Goal: Transaction & Acquisition: Purchase product/service

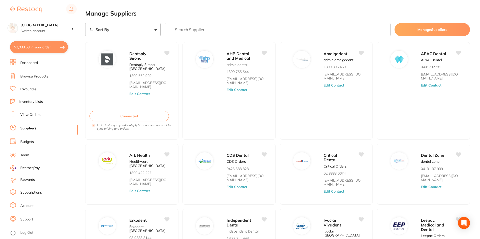
scroll to position [315, 0]
click at [37, 48] on button "$2,033.68 in your order" at bounding box center [39, 47] width 58 height 12
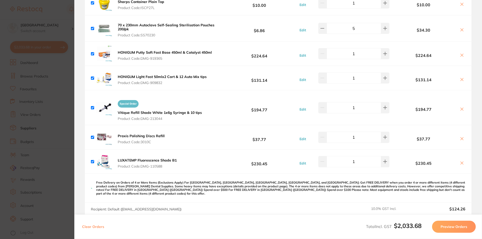
scroll to position [276, 0]
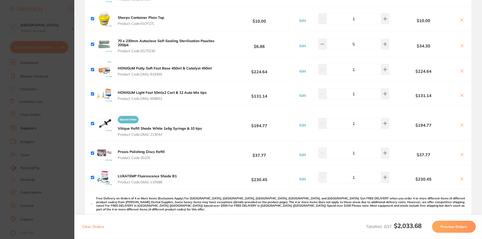
click at [159, 127] on b "Vitique Refill Shade White 1x6g Syringe & 10 tips" at bounding box center [160, 128] width 84 height 5
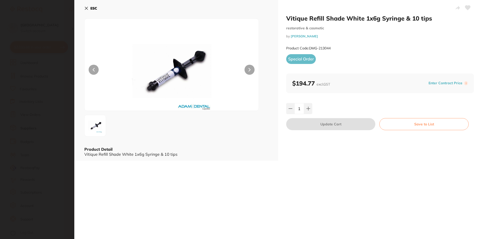
click at [87, 8] on icon at bounding box center [86, 8] width 3 height 3
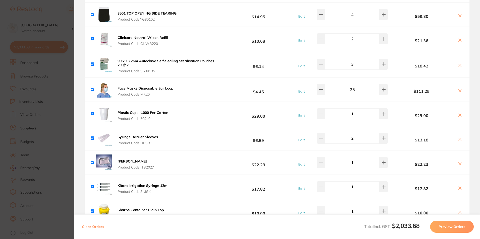
scroll to position [75, 0]
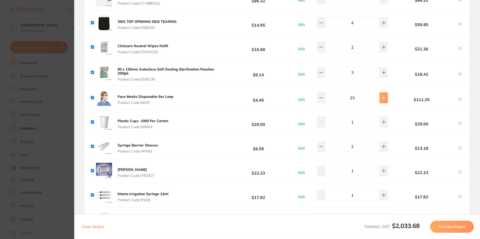
click at [380, 97] on button at bounding box center [384, 97] width 8 height 11
click at [382, 97] on icon at bounding box center [384, 98] width 4 height 4
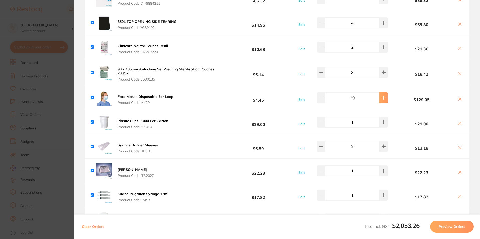
type input "30"
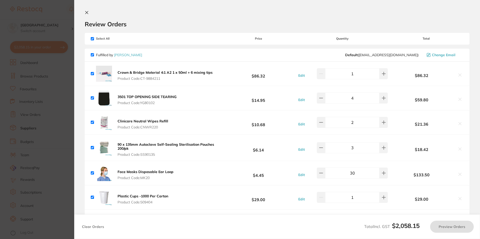
click at [91, 39] on input "checkbox" at bounding box center [92, 38] width 3 height 3
checkbox input "false"
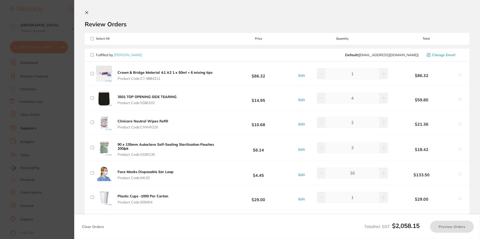
checkbox input "false"
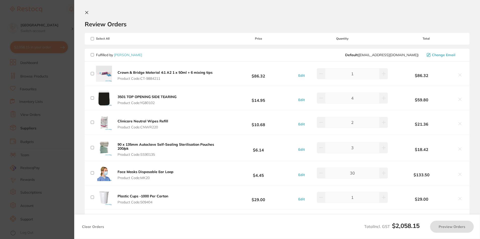
checkbox input "false"
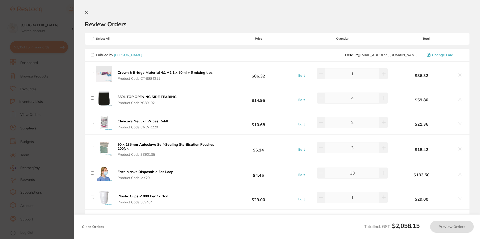
checkbox input "false"
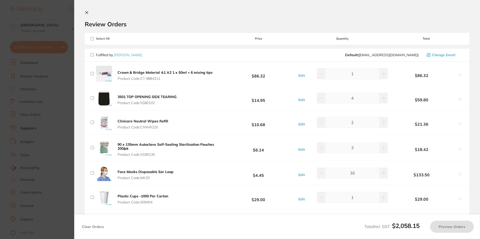
checkbox input "false"
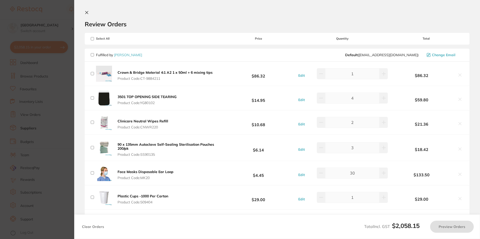
checkbox input "false"
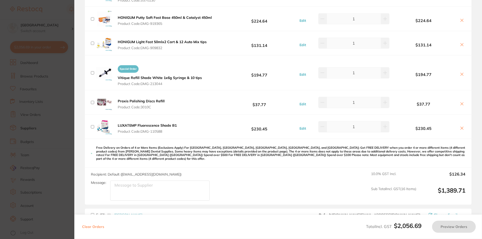
scroll to position [326, 0]
click at [92, 102] on input "checkbox" at bounding box center [92, 102] width 3 height 3
checkbox input "true"
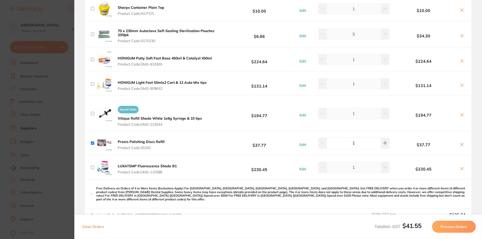
scroll to position [276, 0]
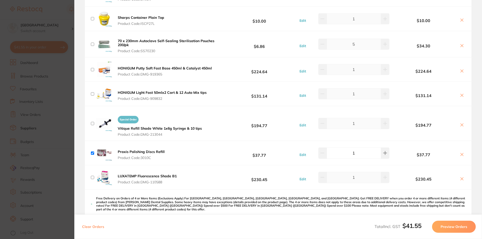
click at [91, 44] on input "checkbox" at bounding box center [92, 44] width 3 height 3
checkbox input "true"
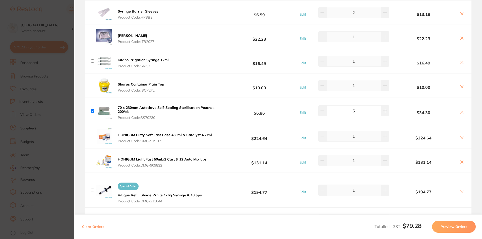
scroll to position [201, 0]
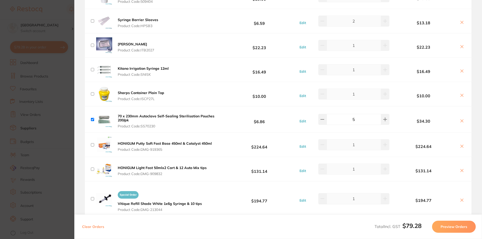
click at [94, 94] on div "Sharps Container Plain Top Product Code: ISCP27L" at bounding box center [128, 94] width 75 height 16
click at [92, 95] on input "checkbox" at bounding box center [92, 93] width 3 height 3
checkbox input "true"
click at [91, 69] on input "checkbox" at bounding box center [92, 69] width 3 height 3
checkbox input "true"
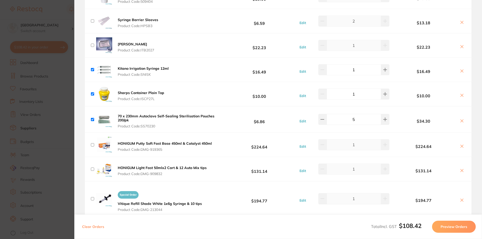
click at [93, 46] on input "checkbox" at bounding box center [92, 45] width 3 height 3
checkbox input "true"
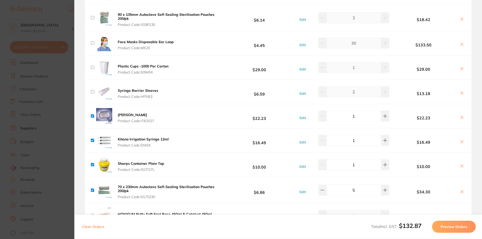
scroll to position [125, 0]
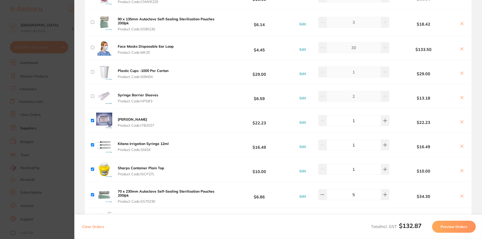
click at [92, 71] on input "checkbox" at bounding box center [92, 71] width 3 height 3
checkbox input "true"
click at [93, 95] on input "checkbox" at bounding box center [92, 96] width 3 height 3
checkbox input "true"
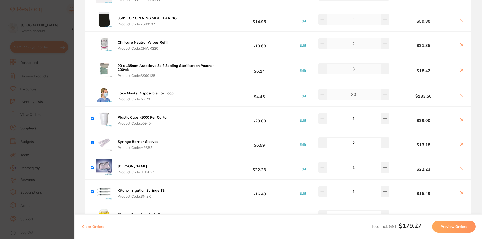
scroll to position [75, 0]
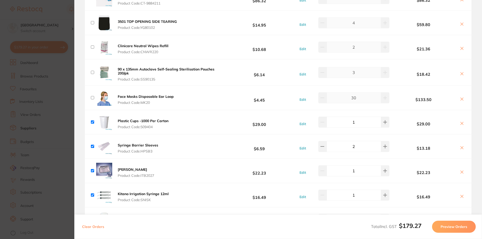
click at [93, 72] on input "checkbox" at bounding box center [92, 72] width 3 height 3
checkbox input "true"
click at [95, 97] on div "Face Masks Disposable Ear Loop Product Code: MK20" at bounding box center [133, 98] width 84 height 16
click at [93, 98] on input "checkbox" at bounding box center [92, 97] width 3 height 3
checkbox input "true"
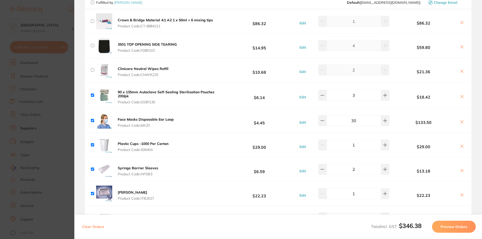
scroll to position [25, 0]
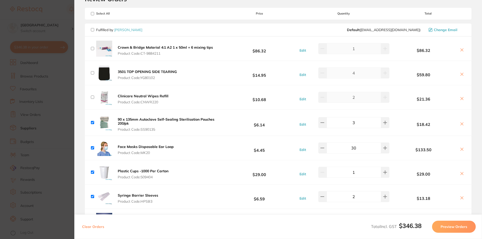
click at [92, 74] on input "checkbox" at bounding box center [92, 72] width 3 height 3
checkbox input "true"
click at [92, 47] on input "checkbox" at bounding box center [92, 48] width 3 height 3
checkbox input "true"
click at [94, 97] on input "checkbox" at bounding box center [92, 97] width 3 height 3
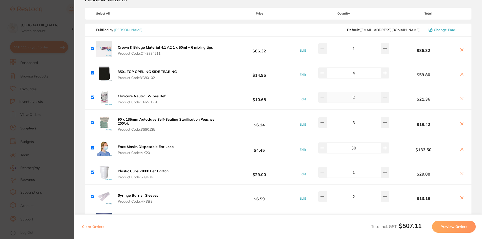
checkbox input "true"
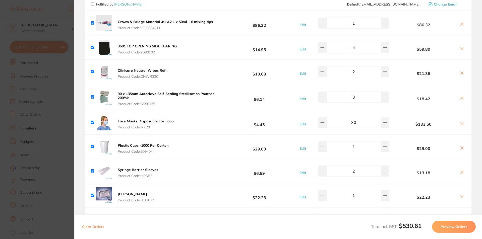
scroll to position [50, 0]
click at [445, 226] on button "Preview Orders" at bounding box center [454, 227] width 44 height 12
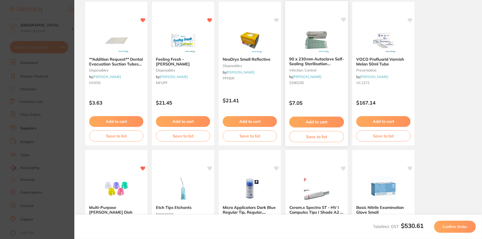
scroll to position [132, 0]
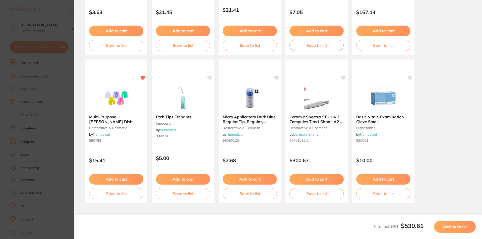
click at [447, 227] on span "Confirm Order" at bounding box center [454, 226] width 25 height 5
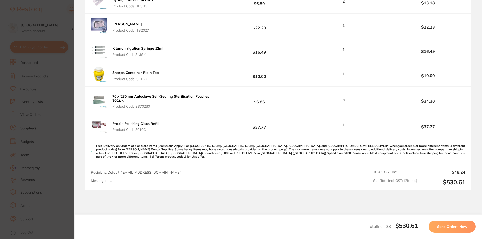
scroll to position [276, 0]
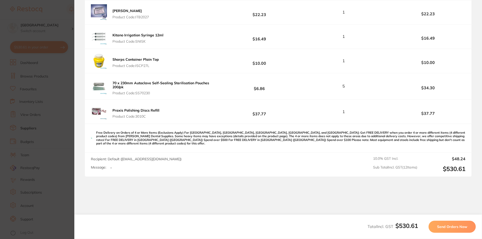
click at [441, 224] on span "Send Orders Now" at bounding box center [452, 226] width 30 height 5
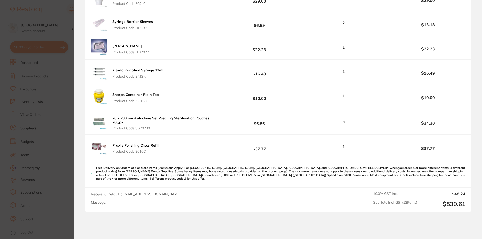
scroll to position [364, 0]
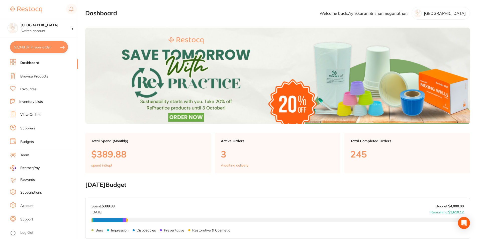
type input "30"
click at [40, 46] on button "$530.61 in your order" at bounding box center [39, 47] width 58 height 12
checkbox input "true"
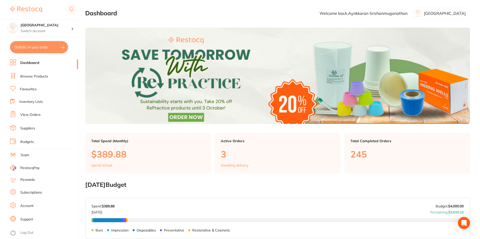
checkbox input "true"
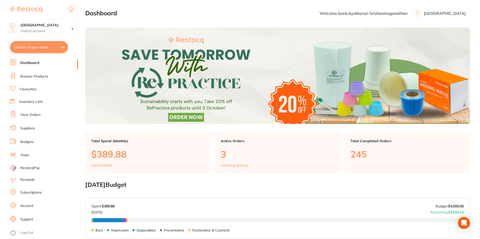
checkbox input "true"
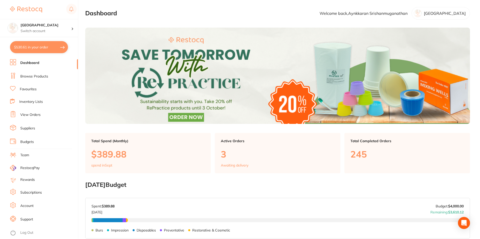
checkbox input "true"
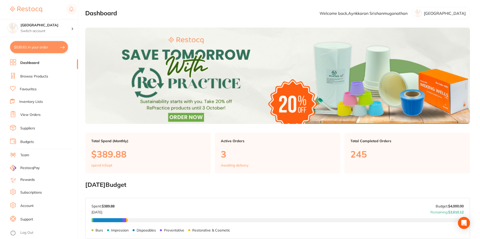
checkbox input "true"
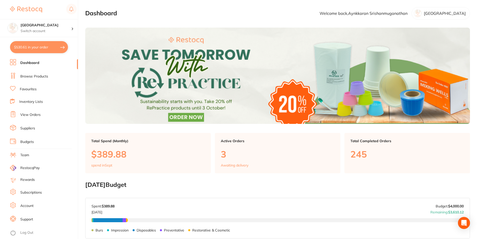
checkbox input "true"
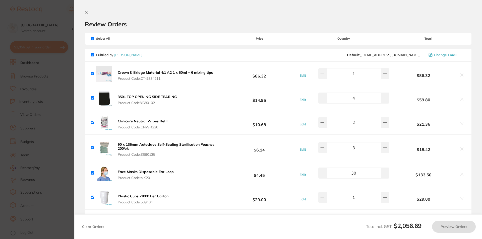
checkbox input "true"
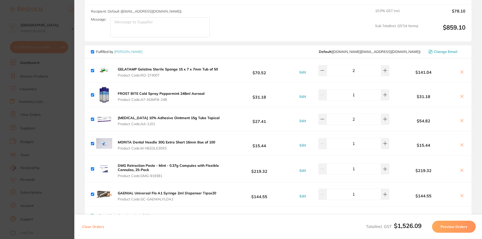
scroll to position [201, 0]
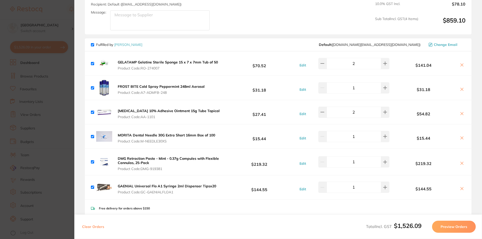
click at [92, 160] on input "checkbox" at bounding box center [92, 161] width 3 height 3
checkbox input "false"
click at [92, 186] on div "GAENIAL Universal Flo A1 Syringe 2ml Dispenser Tipsx20 Product Code: GC-GAENIAL…" at bounding box center [154, 187] width 127 height 16
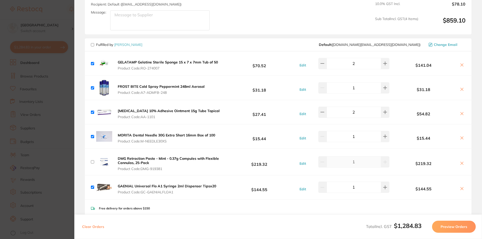
click at [92, 186] on input "checkbox" at bounding box center [92, 187] width 3 height 3
checkbox input "false"
click at [93, 160] on input "checkbox" at bounding box center [92, 161] width 3 height 3
checkbox input "true"
click at [94, 185] on div "GAENIAL Universal Flo A1 Syringe 2ml Dispenser Tipsx20 Product Code: GC-GAENIAL…" at bounding box center [154, 187] width 127 height 16
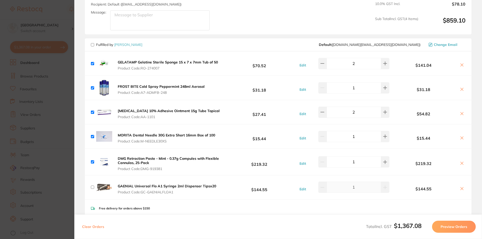
click at [94, 186] on input "checkbox" at bounding box center [92, 187] width 3 height 3
checkbox input "true"
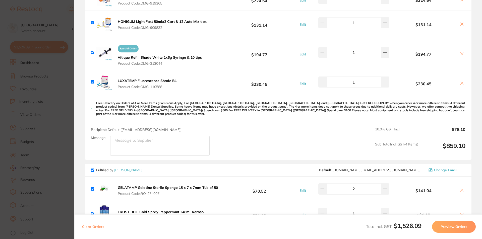
scroll to position [0, 0]
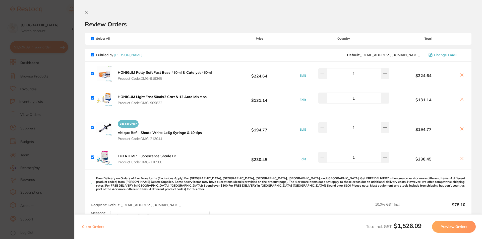
click at [87, 13] on icon at bounding box center [87, 12] width 3 height 3
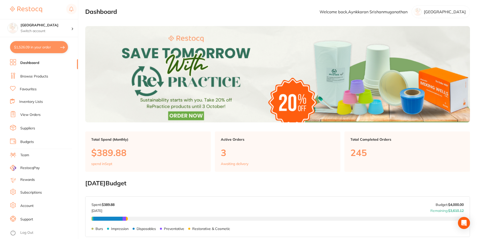
click at [35, 44] on button "$1,526.09 in your order" at bounding box center [39, 47] width 58 height 12
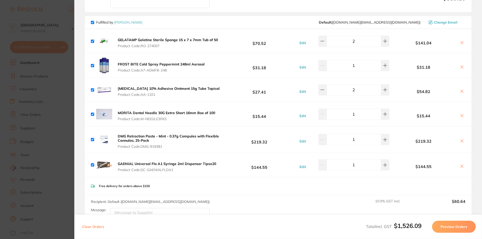
scroll to position [226, 0]
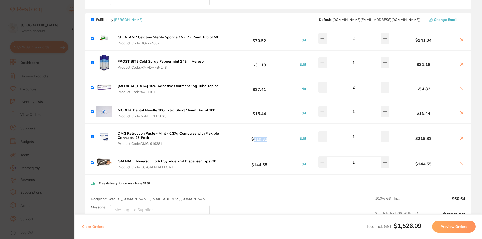
drag, startPoint x: 266, startPoint y: 136, endPoint x: 253, endPoint y: 137, distance: 13.3
click at [253, 137] on b "$219.32" at bounding box center [259, 136] width 75 height 9
click at [136, 131] on b "DMG Retraction Paste - Mint - 0.37g Compules with Flexible Cannulas, 25-Pack" at bounding box center [168, 135] width 101 height 9
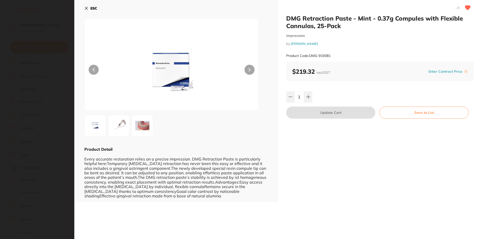
click at [90, 7] on b "ESC" at bounding box center [93, 8] width 7 height 5
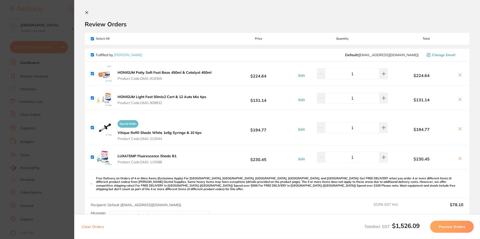
click at [91, 55] on input "checkbox" at bounding box center [92, 54] width 3 height 3
checkbox input "false"
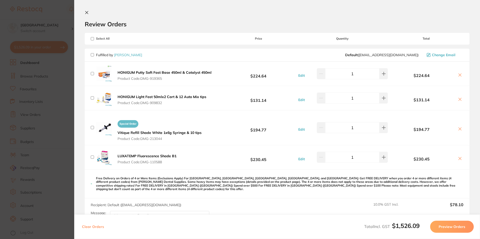
checkbox input "false"
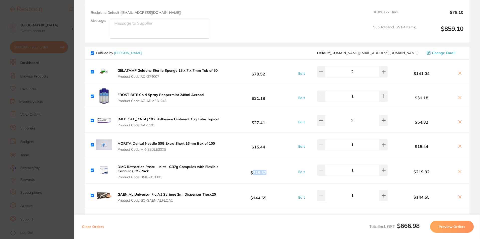
scroll to position [201, 0]
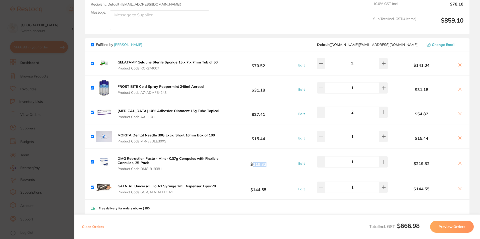
click at [446, 226] on button "Preview Orders" at bounding box center [452, 227] width 44 height 12
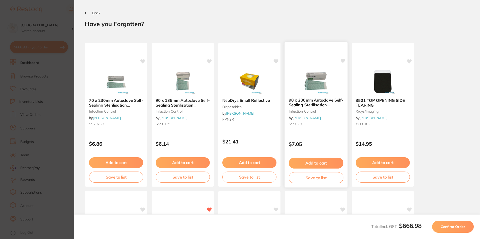
scroll to position [132, 0]
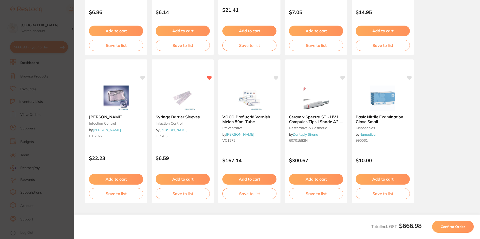
click at [441, 225] on button "Confirm Order" at bounding box center [453, 227] width 42 height 12
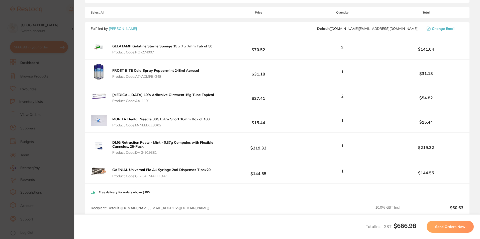
scroll to position [75, 0]
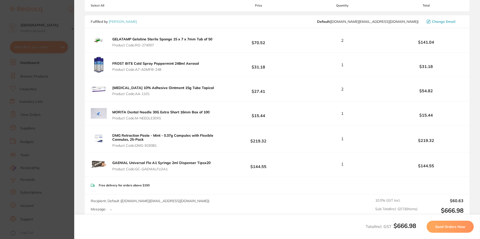
click at [445, 218] on div "Total Incl. GST $666.98 Send Orders Now" at bounding box center [277, 226] width 406 height 25
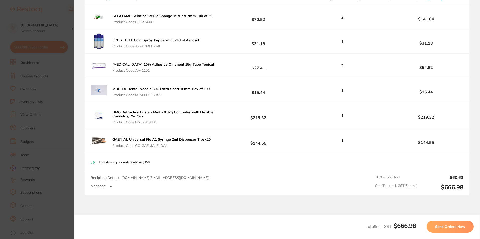
scroll to position [137, 0]
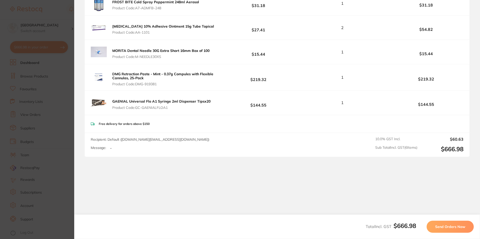
click at [444, 228] on span "Send Orders Now" at bounding box center [450, 226] width 30 height 5
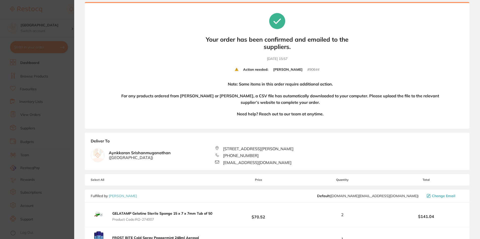
scroll to position [0, 0]
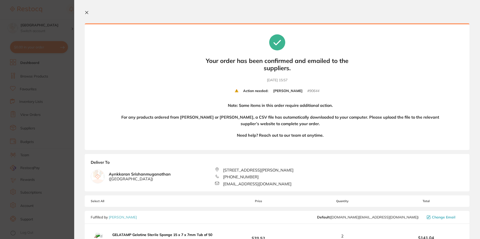
click at [86, 13] on icon at bounding box center [87, 12] width 3 height 3
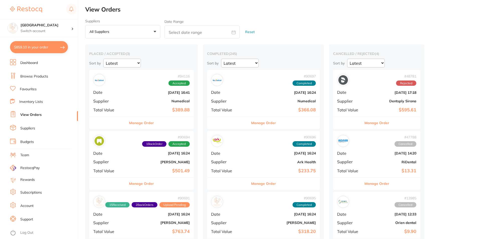
click at [51, 48] on button "$859.10 in your order" at bounding box center [39, 47] width 58 height 12
checkbox input "true"
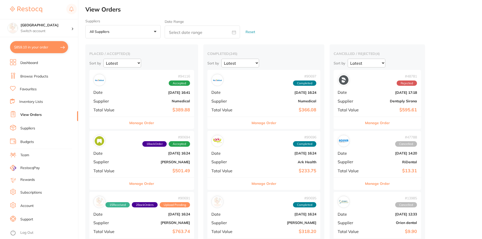
checkbox input "true"
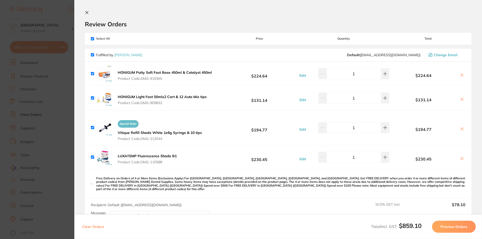
click at [164, 154] on b "LUXATEMP Fluorescence Shade B1" at bounding box center [147, 156] width 59 height 5
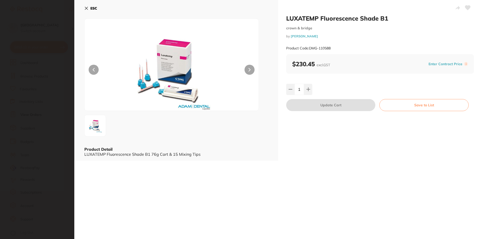
click at [93, 7] on b "ESC" at bounding box center [93, 8] width 7 height 5
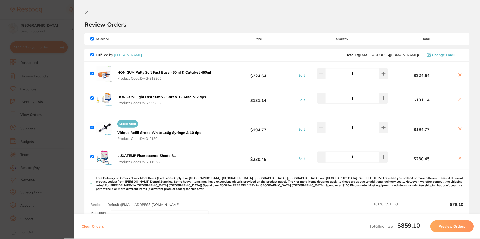
scroll to position [2, 0]
drag, startPoint x: 164, startPoint y: 140, endPoint x: 148, endPoint y: 138, distance: 15.6
click at [151, 139] on span "Product Code: DMG-213044" at bounding box center [160, 139] width 84 height 4
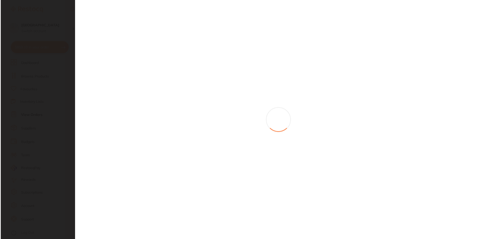
scroll to position [0, 0]
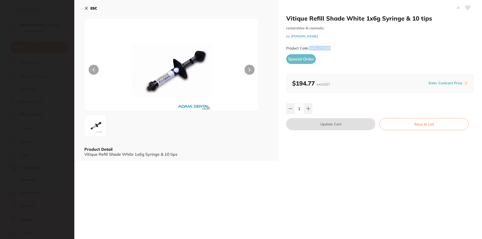
drag, startPoint x: 331, startPoint y: 48, endPoint x: 310, endPoint y: 48, distance: 21.3
click at [310, 48] on small "Product Code: DMG-213044" at bounding box center [308, 48] width 44 height 4
copy small "DMG-213044"
click at [87, 8] on icon at bounding box center [86, 8] width 3 height 3
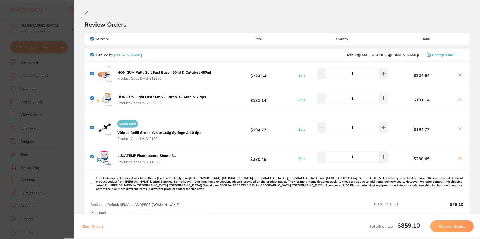
scroll to position [2, 0]
click at [163, 102] on span "Product Code: DMG-909832" at bounding box center [162, 103] width 89 height 4
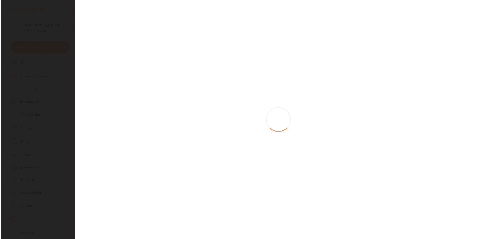
scroll to position [0, 0]
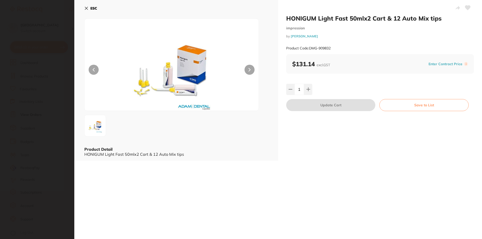
click at [90, 8] on button "ESC" at bounding box center [90, 8] width 13 height 9
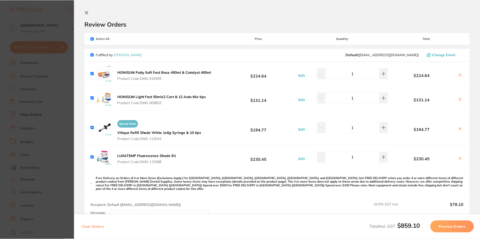
scroll to position [2, 0]
click at [168, 96] on b "HONIGUM Light Fast 50mlx2 Cart & 12 Auto Mix tips" at bounding box center [162, 97] width 89 height 5
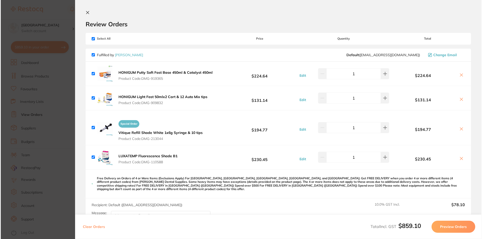
scroll to position [0, 0]
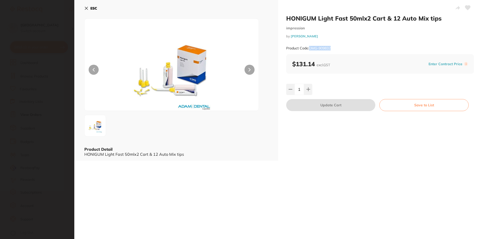
drag, startPoint x: 332, startPoint y: 48, endPoint x: 310, endPoint y: 48, distance: 21.8
click at [310, 48] on div "Product Code: DMG-909832" at bounding box center [380, 48] width 188 height 12
copy small "DMG-909832"
click at [96, 12] on button "ESC" at bounding box center [90, 8] width 13 height 9
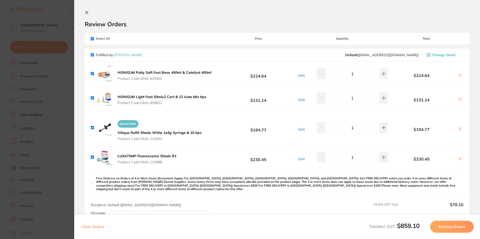
click at [161, 79] on span "Product Code: DMG-919365" at bounding box center [165, 78] width 94 height 4
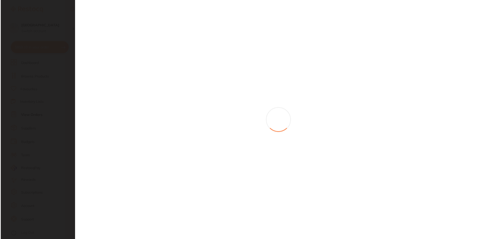
scroll to position [0, 0]
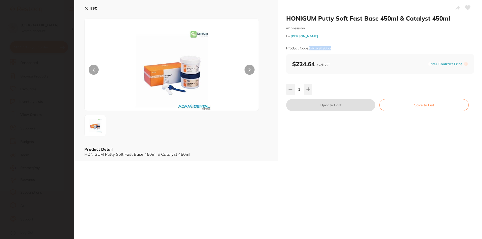
drag, startPoint x: 333, startPoint y: 46, endPoint x: 308, endPoint y: 48, distance: 24.4
click at [308, 48] on div "Product Code: DMG-919365" at bounding box center [380, 48] width 188 height 12
copy small "DMG-919365"
click at [87, 7] on icon at bounding box center [86, 8] width 3 height 3
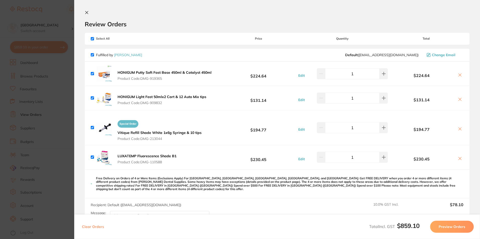
click at [91, 73] on input "checkbox" at bounding box center [92, 73] width 3 height 3
checkbox input "false"
click at [91, 72] on input "checkbox" at bounding box center [92, 73] width 3 height 3
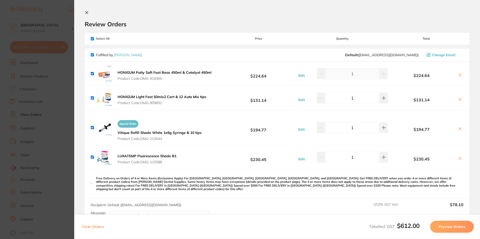
checkbox input "true"
click at [93, 74] on div "HONIGUM Putty Soft Fast Base 450ml & Catalyst 450ml Product Code: DMG-919365" at bounding box center [152, 74] width 122 height 16
click at [91, 74] on input "checkbox" at bounding box center [92, 73] width 3 height 3
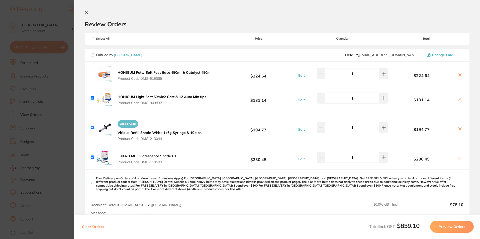
checkbox input "false"
click at [461, 74] on button at bounding box center [460, 75] width 7 height 5
checkbox input "true"
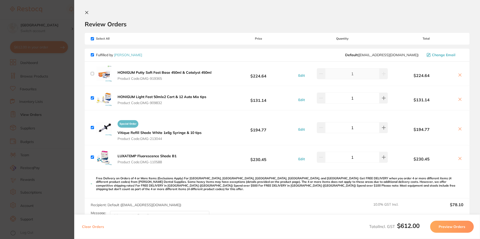
checkbox input "true"
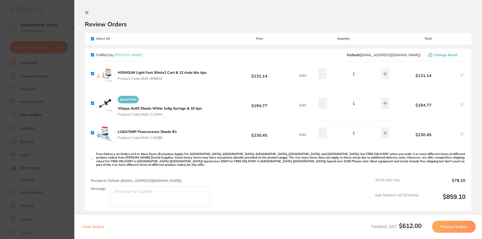
click at [84, 12] on section "Review Orders Your orders are being processed and we will notify you once we ha…" at bounding box center [277, 119] width 407 height 239
click at [86, 12] on icon at bounding box center [87, 13] width 4 height 4
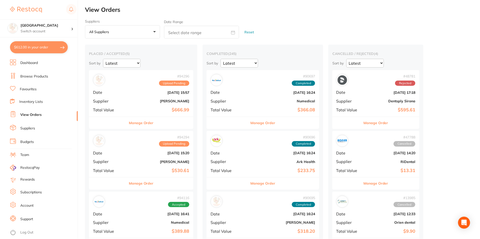
scroll to position [1, 0]
click at [53, 46] on button "$612.00 in your order" at bounding box center [39, 47] width 58 height 12
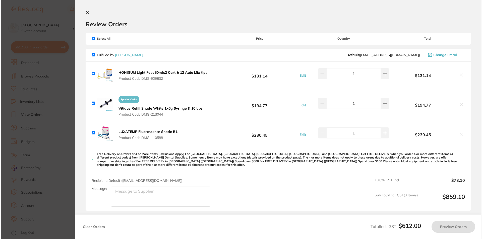
scroll to position [0, 0]
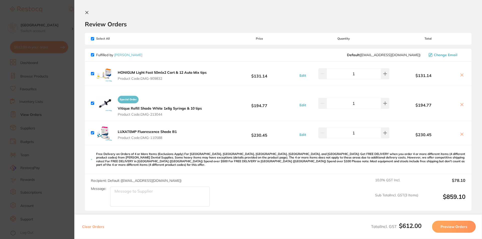
click at [455, 226] on button "Preview Orders" at bounding box center [454, 227] width 44 height 12
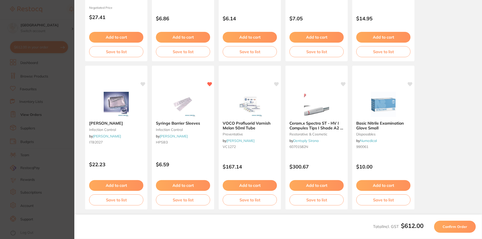
scroll to position [132, 0]
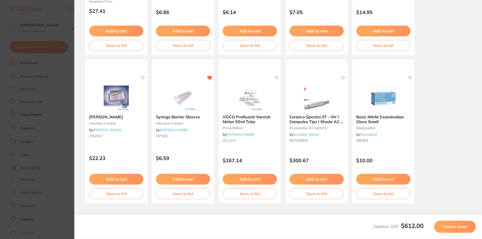
click at [450, 229] on span "Confirm Order" at bounding box center [454, 226] width 25 height 5
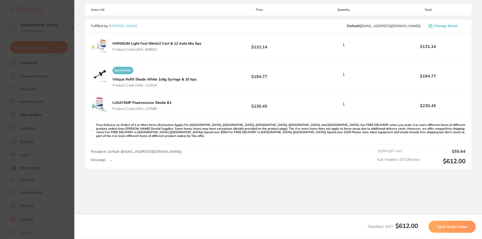
scroll to position [75, 0]
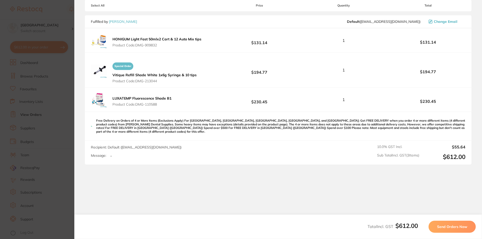
click at [440, 225] on span "Send Orders Now" at bounding box center [452, 226] width 30 height 5
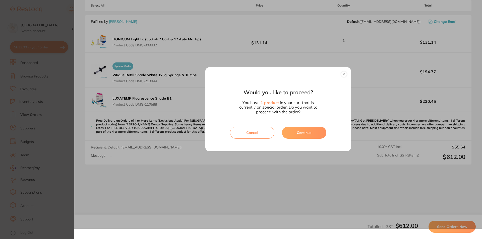
click at [341, 75] on button "button" at bounding box center [344, 74] width 6 height 6
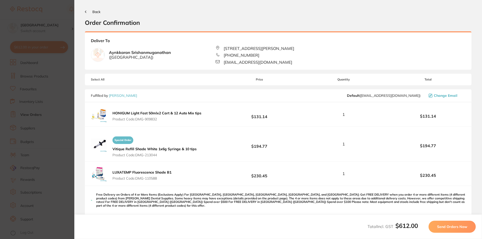
scroll to position [0, 0]
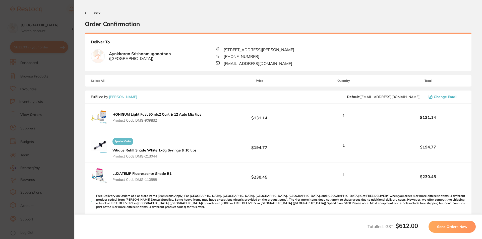
click at [440, 225] on span "Send Orders Now" at bounding box center [452, 226] width 30 height 5
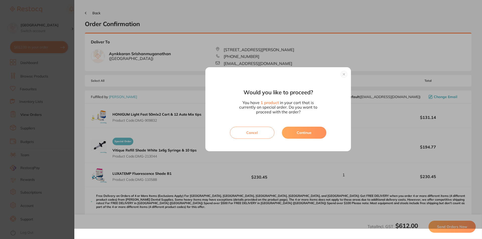
click at [294, 136] on button "Continue" at bounding box center [304, 133] width 44 height 12
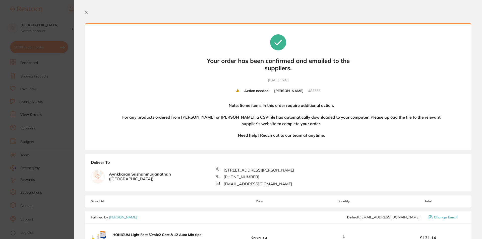
click at [85, 11] on icon at bounding box center [87, 13] width 4 height 4
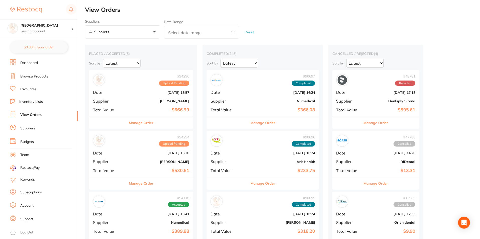
scroll to position [1, 0]
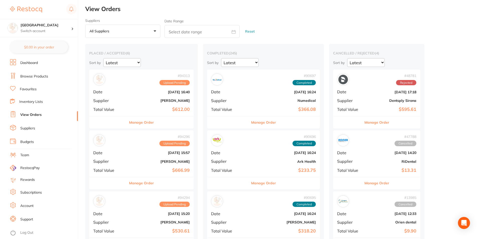
click at [146, 163] on b "[PERSON_NAME]" at bounding box center [159, 162] width 62 height 4
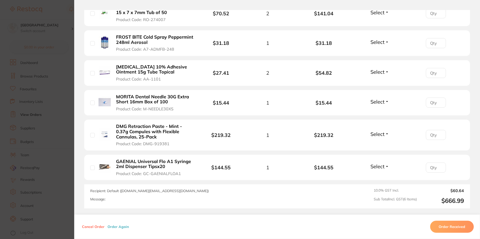
scroll to position [150, 0]
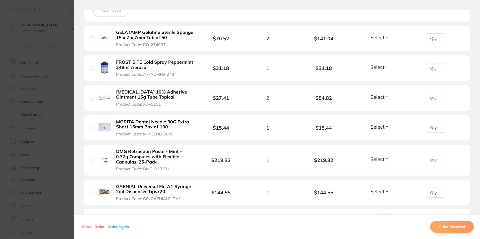
click at [376, 159] on span "Select" at bounding box center [378, 159] width 14 height 6
click at [47, 9] on section "Order ID: Restocq- 94296 Order Information Upload Pending Order Date [DATE] 15:…" at bounding box center [240, 119] width 480 height 239
